Goal: Use online tool/utility: Utilize a website feature to perform a specific function

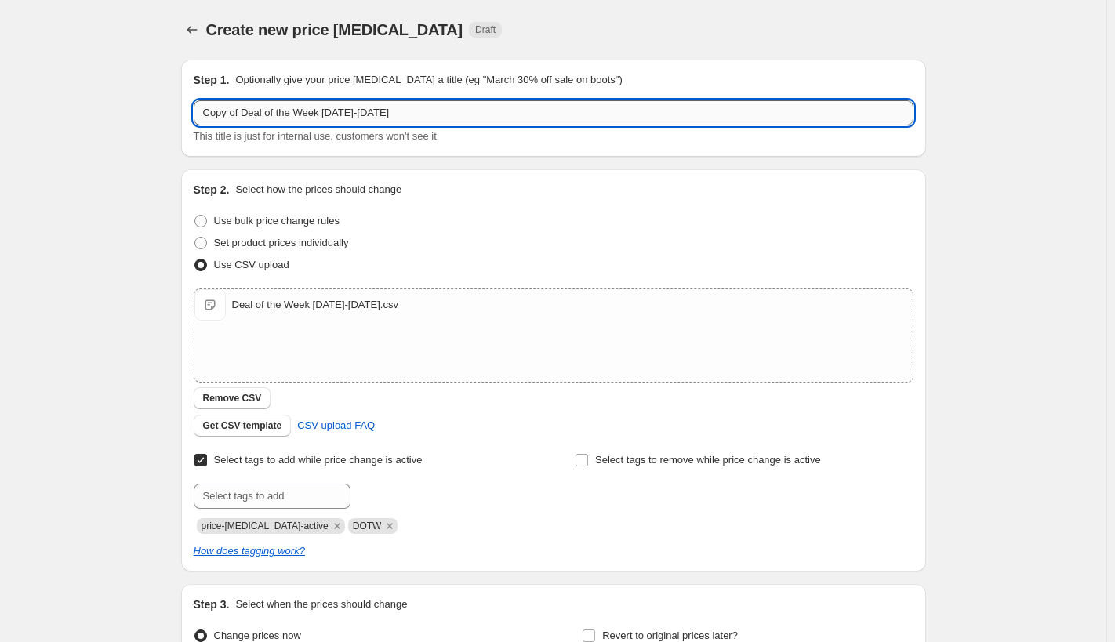
click at [246, 115] on input "Copy of Deal of the Week [DATE]-[DATE]" at bounding box center [554, 112] width 720 height 25
click at [304, 117] on input "Deal of the Week [DATE]-[DATE]" at bounding box center [554, 112] width 720 height 25
click at [325, 118] on input "Deal of the Week 8.22-8.21.25" at bounding box center [554, 112] width 720 height 25
type input "Deal of the Week [DATE]-[DATE]"
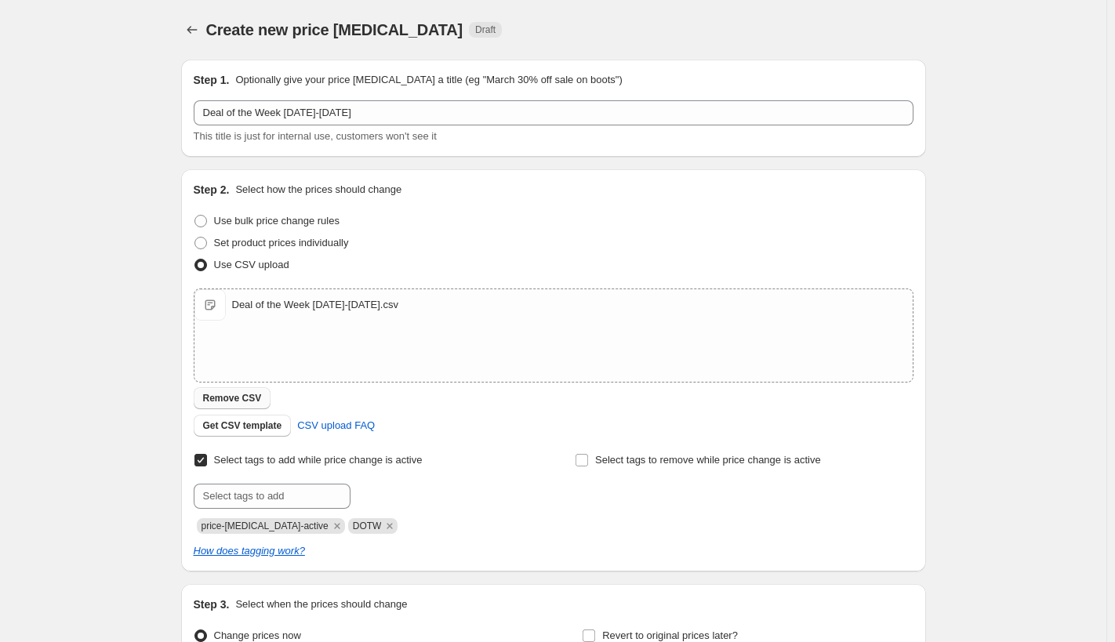
click at [234, 398] on span "Remove CSV" at bounding box center [232, 398] width 59 height 13
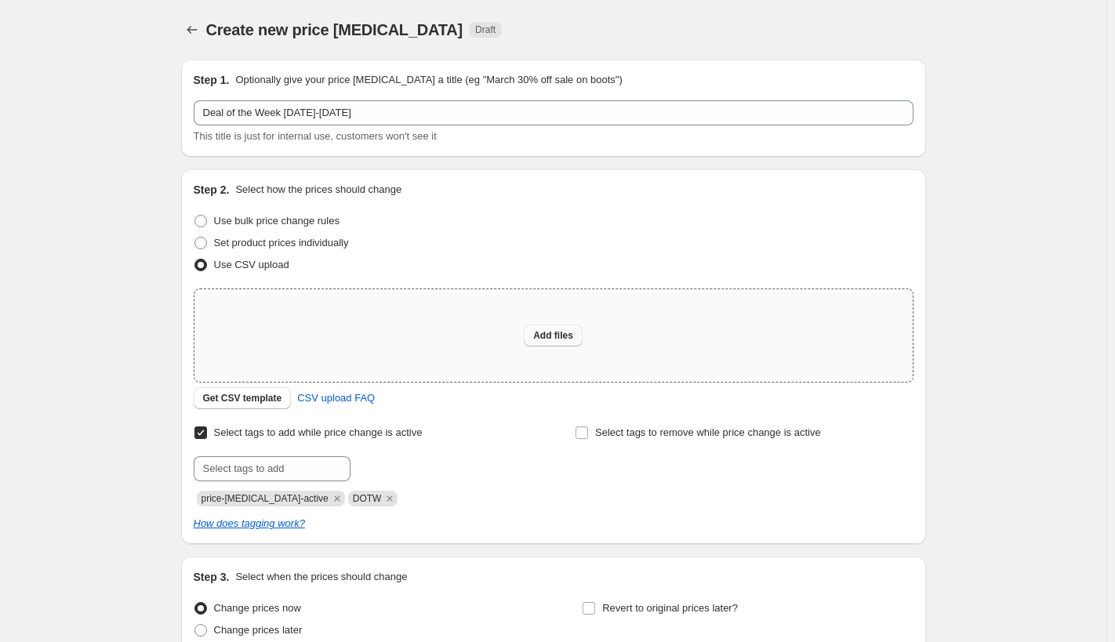
click at [551, 330] on span "Add files" at bounding box center [553, 335] width 40 height 13
type input "C:\fakepath\Deal of the Week 8.22-8.28.csv"
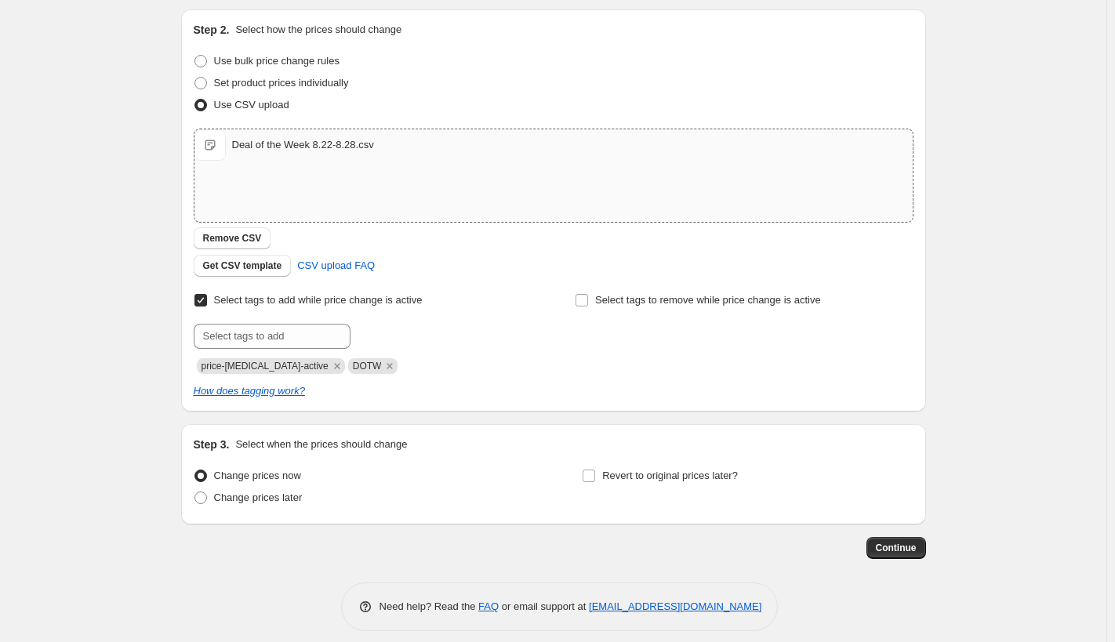
scroll to position [173, 0]
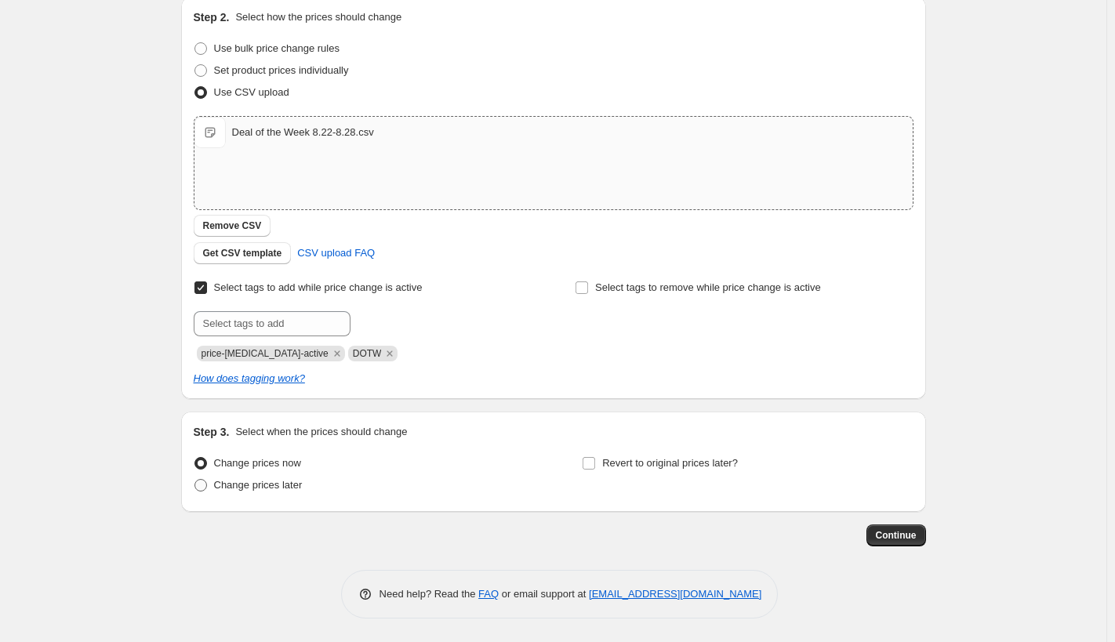
click at [202, 484] on span at bounding box center [200, 485] width 13 height 13
click at [195, 480] on input "Change prices later" at bounding box center [194, 479] width 1 height 1
radio input "true"
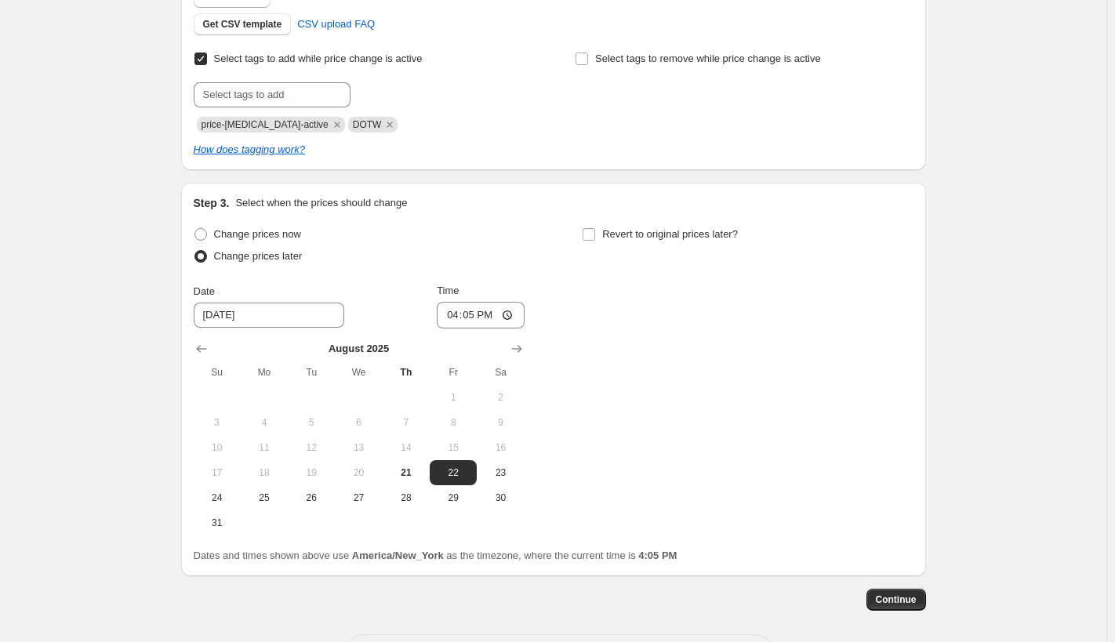
scroll to position [466, 0]
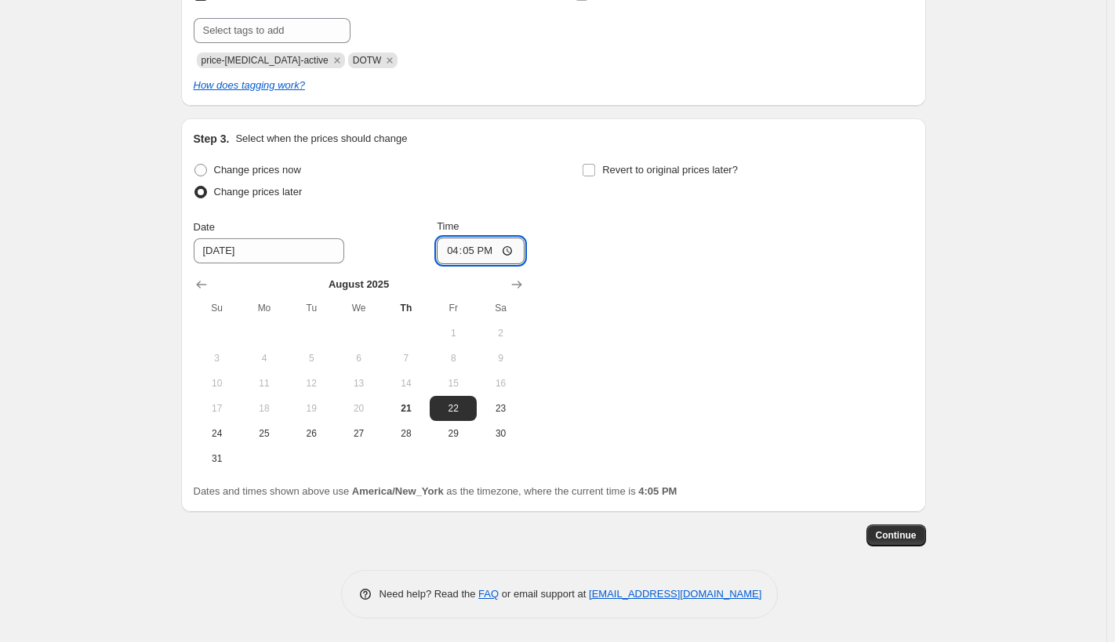
click at [469, 245] on input "16:05" at bounding box center [481, 251] width 88 height 27
click at [512, 250] on input "16:05" at bounding box center [481, 251] width 88 height 27
type input "00:00"
click at [594, 166] on input "Revert to original prices later?" at bounding box center [589, 170] width 13 height 13
checkbox input "true"
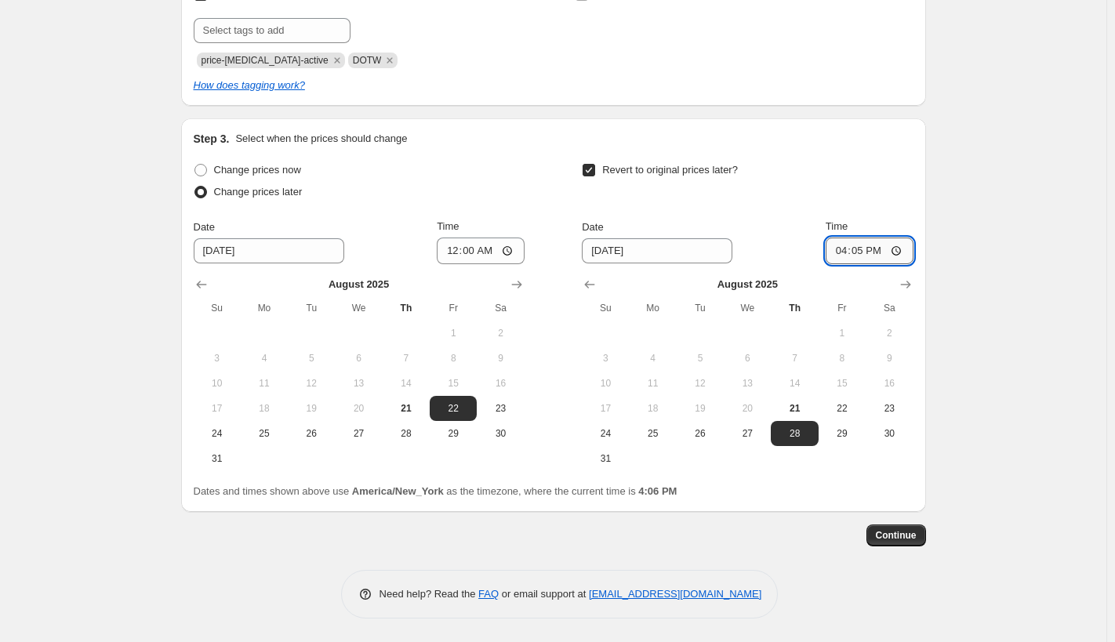
click at [903, 253] on input "16:05" at bounding box center [870, 251] width 88 height 27
type input "23:59"
click at [847, 192] on div "Revert to original prices later?" at bounding box center [747, 182] width 331 height 47
click at [900, 537] on span "Continue" at bounding box center [896, 535] width 41 height 13
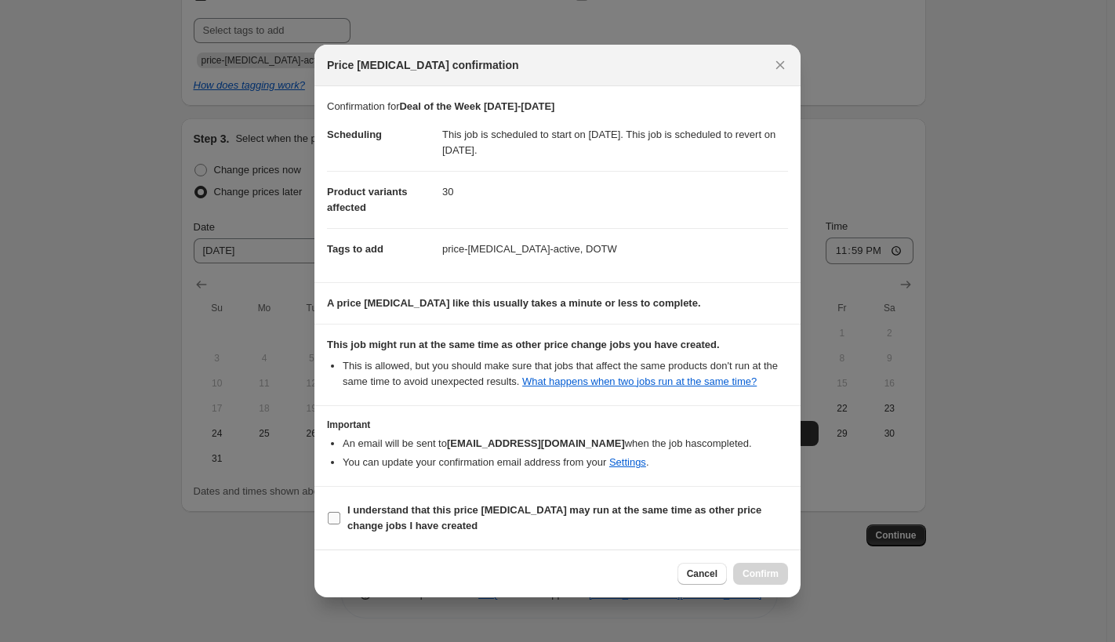
click at [335, 522] on input "I understand that this price [MEDICAL_DATA] may run at the same time as other p…" at bounding box center [334, 518] width 13 height 13
checkbox input "true"
click at [762, 573] on span "Confirm" at bounding box center [761, 574] width 36 height 13
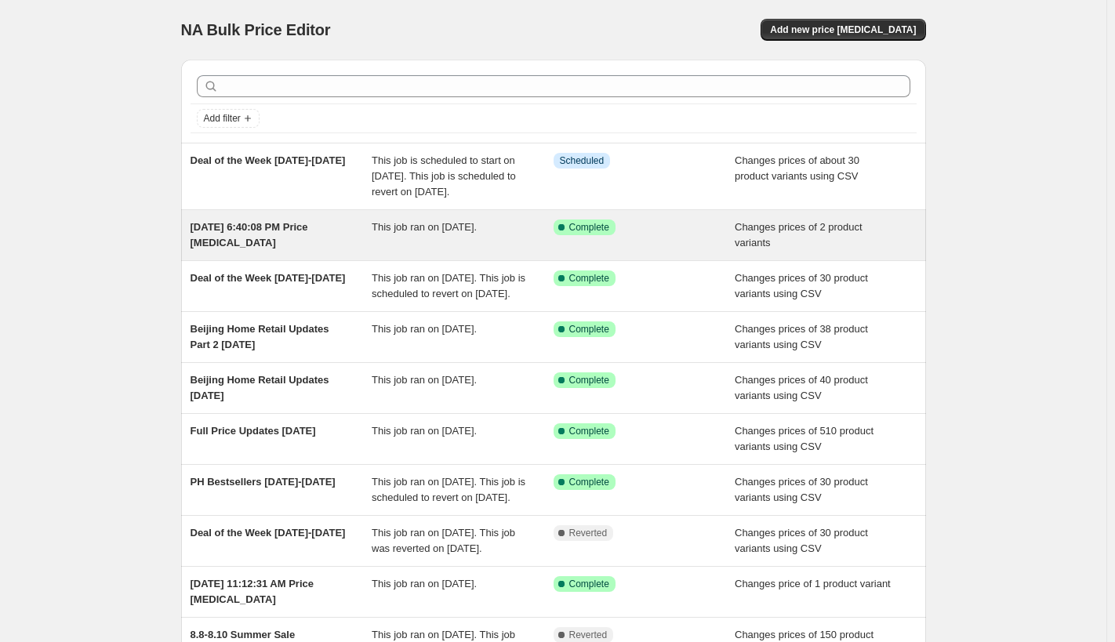
click at [396, 233] on span "This job ran on [DATE]." at bounding box center [424, 227] width 105 height 12
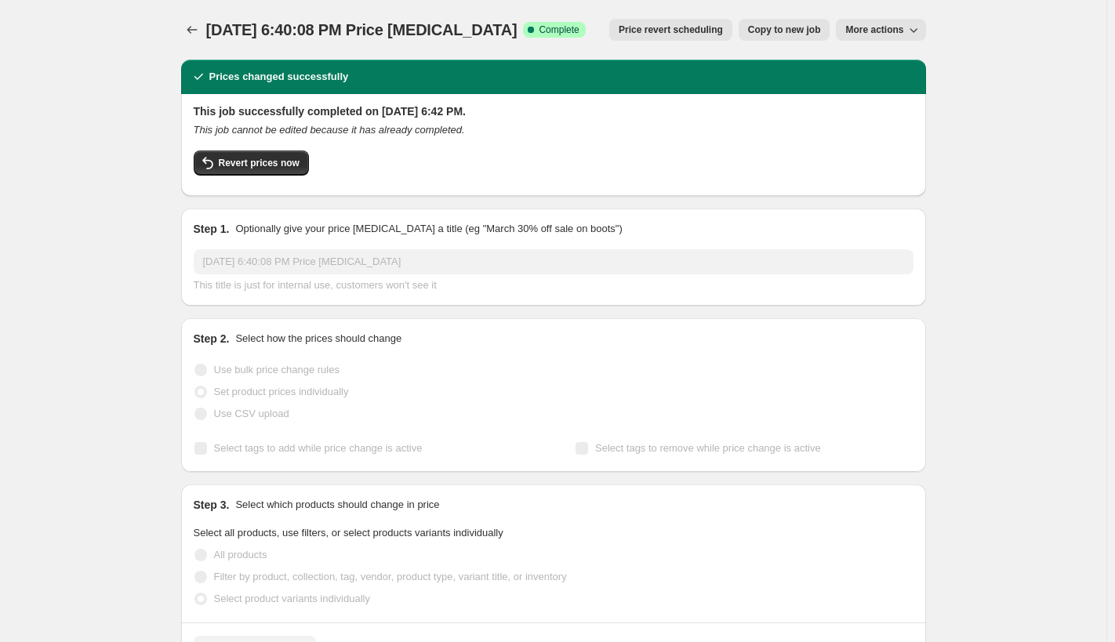
click at [791, 27] on span "Copy to new job" at bounding box center [784, 30] width 73 height 13
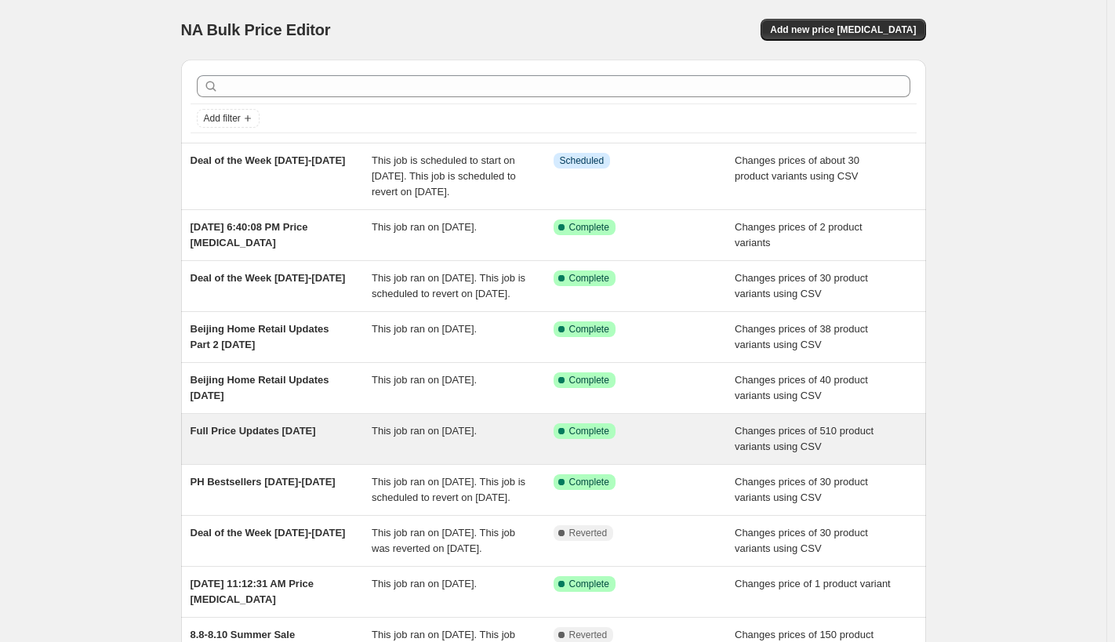
click at [422, 455] on div "This job ran on [DATE]." at bounding box center [463, 438] width 182 height 31
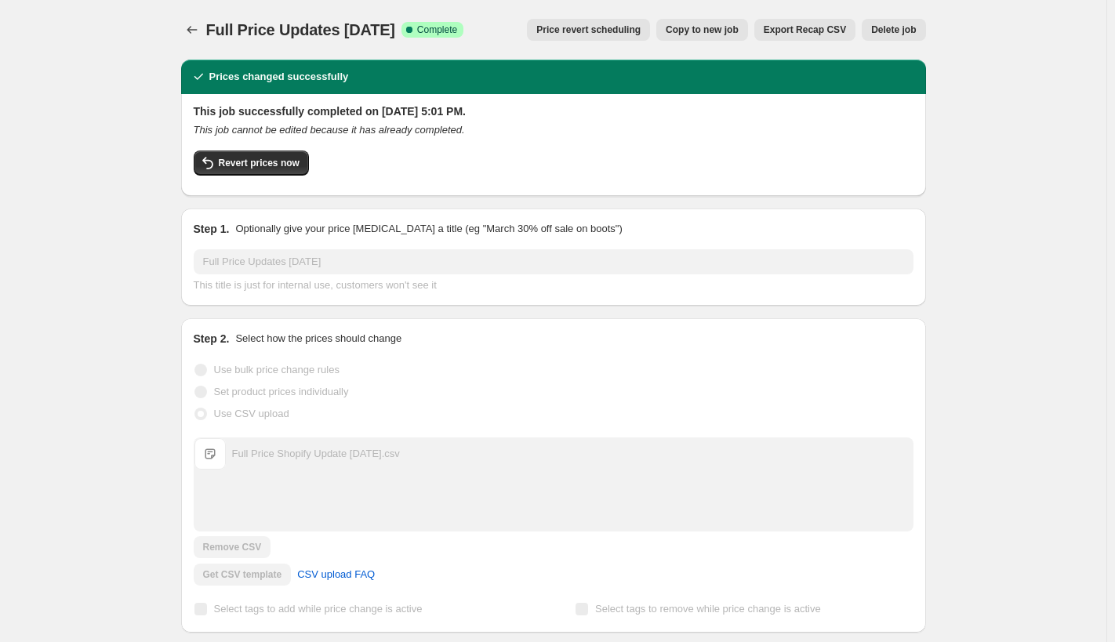
click at [713, 28] on span "Copy to new job" at bounding box center [702, 30] width 73 height 13
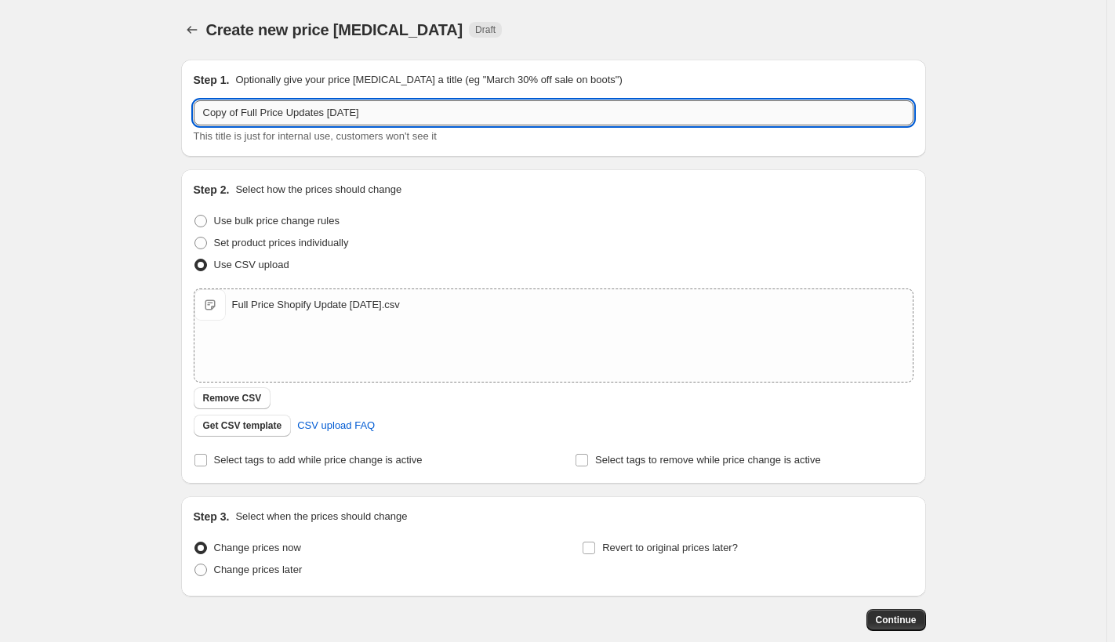
click at [244, 118] on input "Copy of Full Price Updates [DATE]" at bounding box center [554, 112] width 720 height 25
click at [306, 118] on input "Full Price Updates [DATE]" at bounding box center [554, 112] width 720 height 25
type input "Full Price Updates [DATE]"
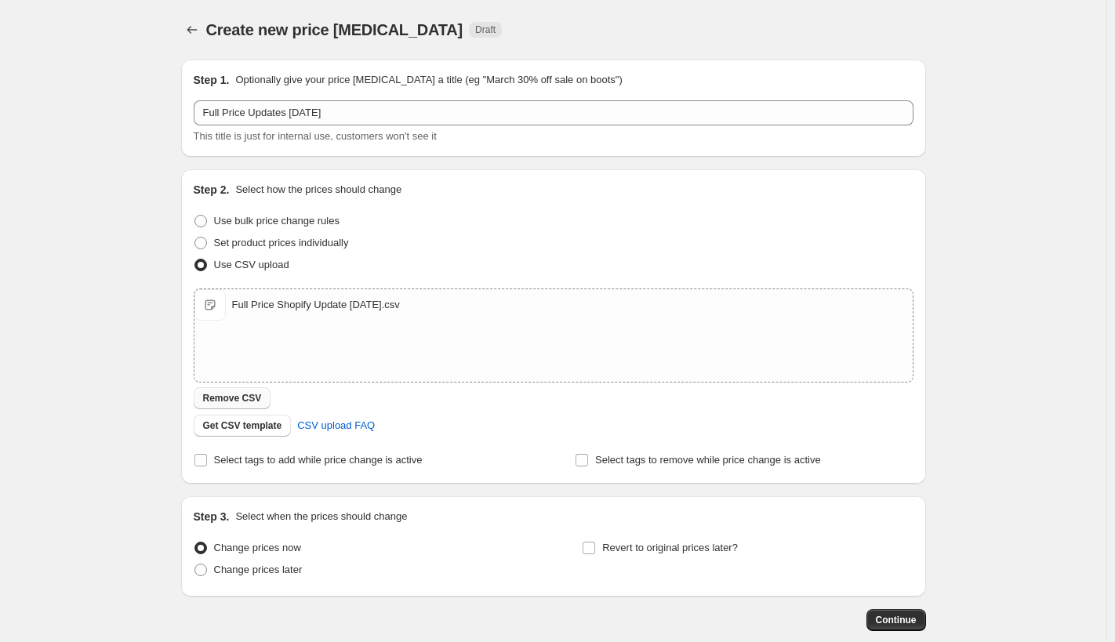
click at [240, 396] on span "Remove CSV" at bounding box center [232, 398] width 59 height 13
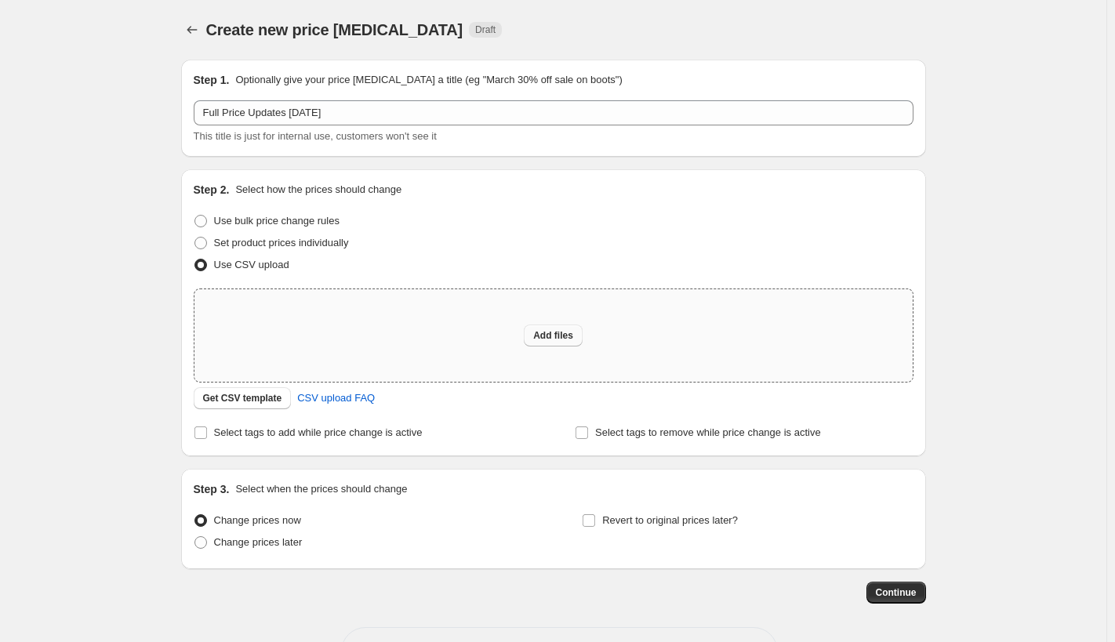
click at [540, 331] on span "Add files" at bounding box center [553, 335] width 40 height 13
type input "C:\fakepath\P&H Regular Price [DATE].csv"
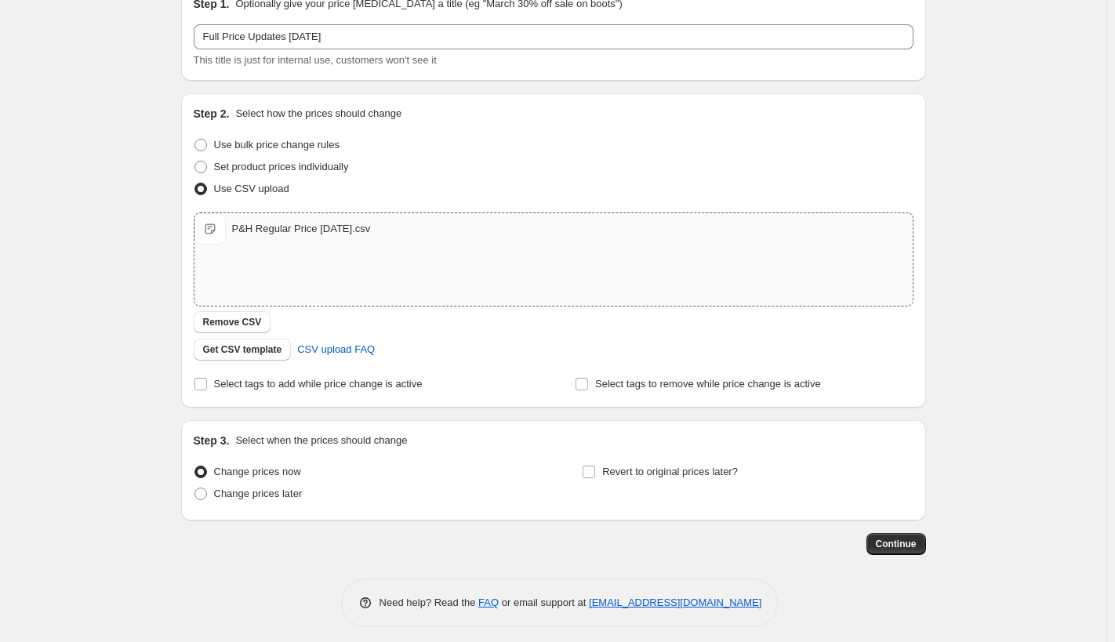
scroll to position [85, 0]
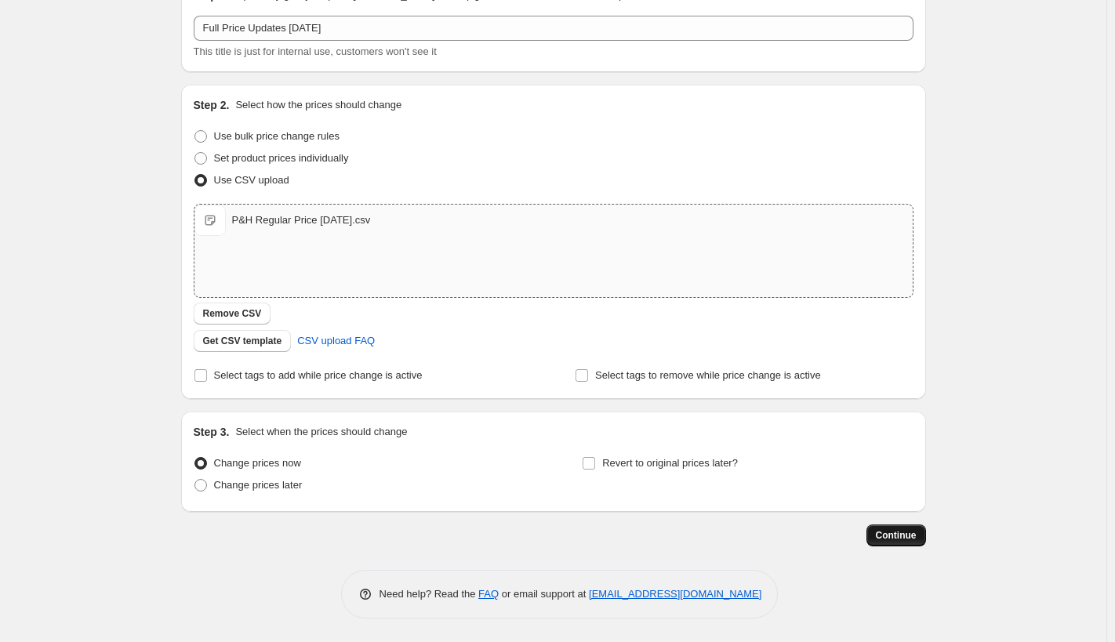
click at [902, 534] on span "Continue" at bounding box center [896, 535] width 41 height 13
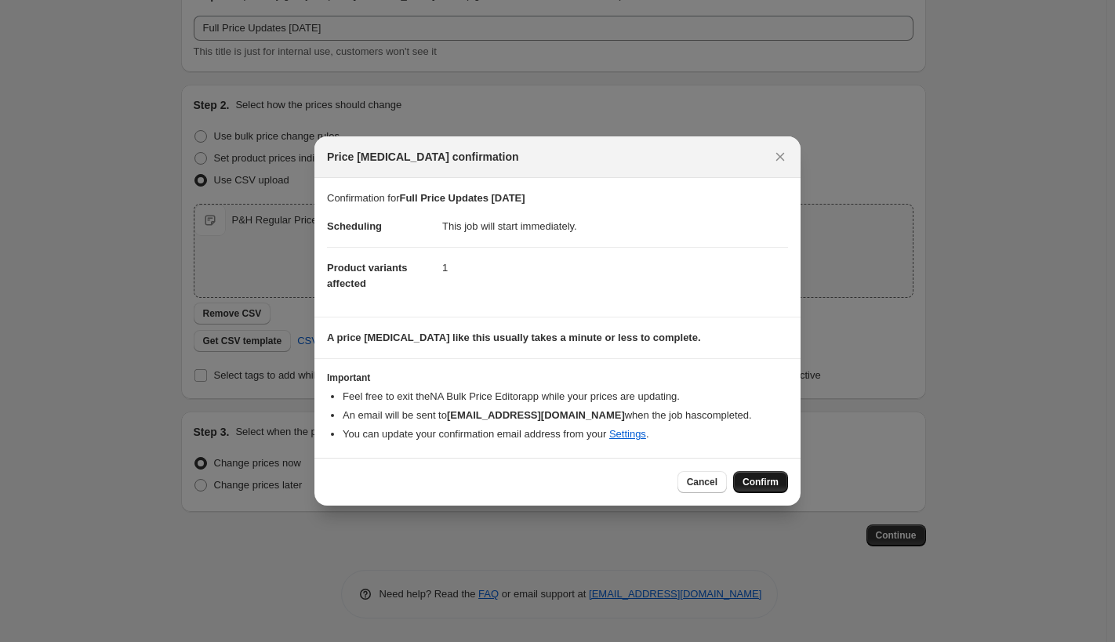
click at [762, 482] on span "Confirm" at bounding box center [761, 482] width 36 height 13
